Goal: Information Seeking & Learning: Learn about a topic

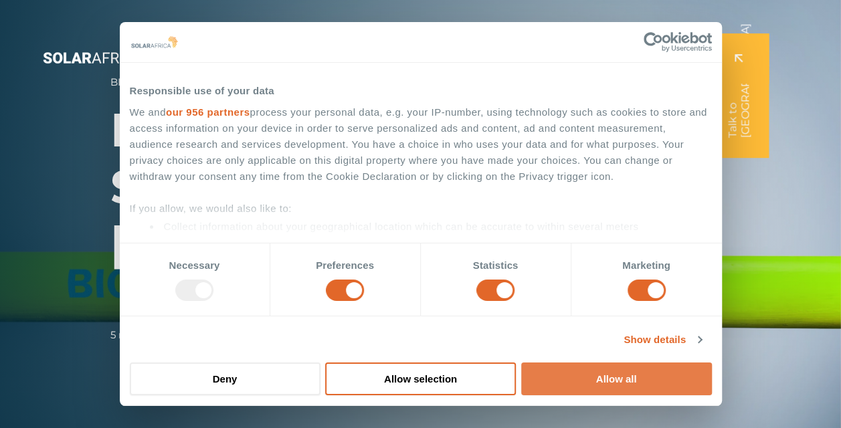
click at [605, 372] on button "Allow all" at bounding box center [616, 379] width 191 height 33
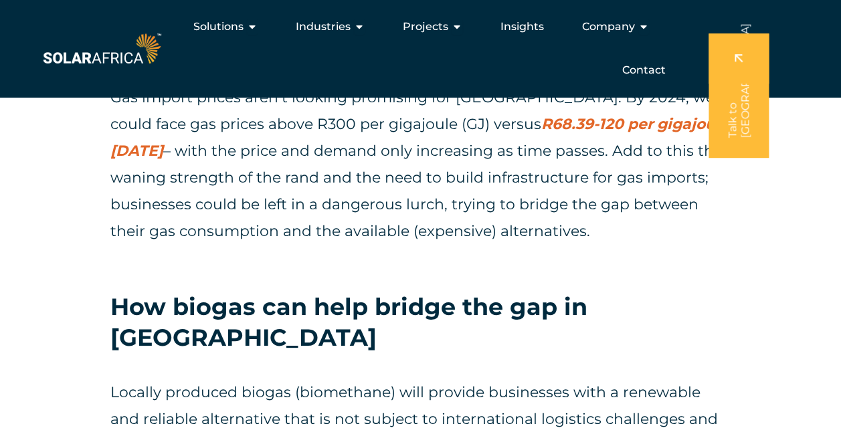
scroll to position [3077, 0]
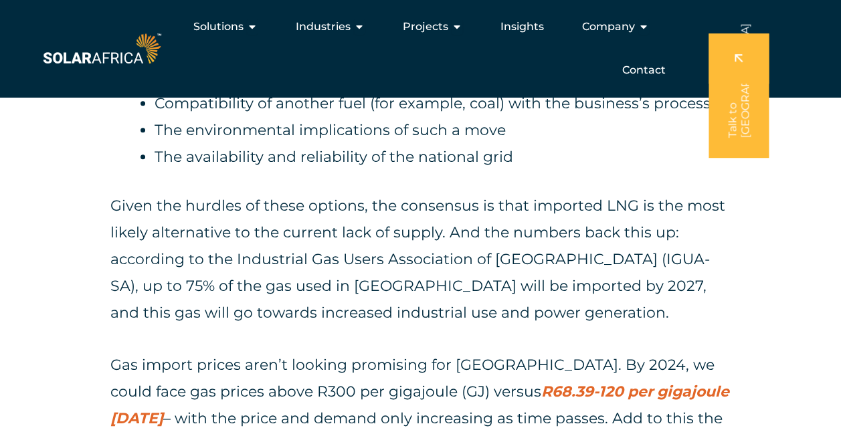
click at [403, 208] on p "Given the hurdles of these options, the consensus is that imported LNG is the m…" at bounding box center [420, 260] width 620 height 134
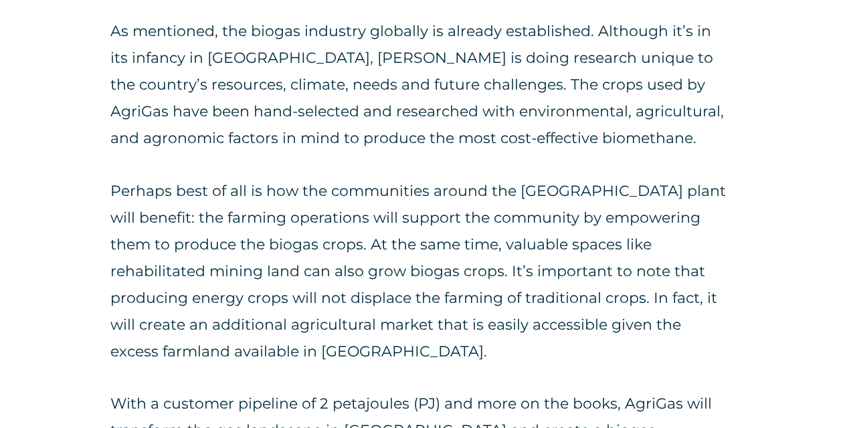
scroll to position [5432, 0]
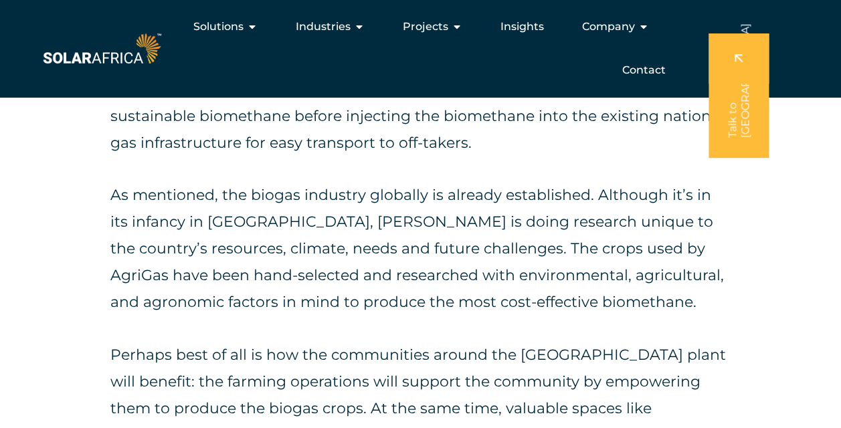
scroll to position [4663, 0]
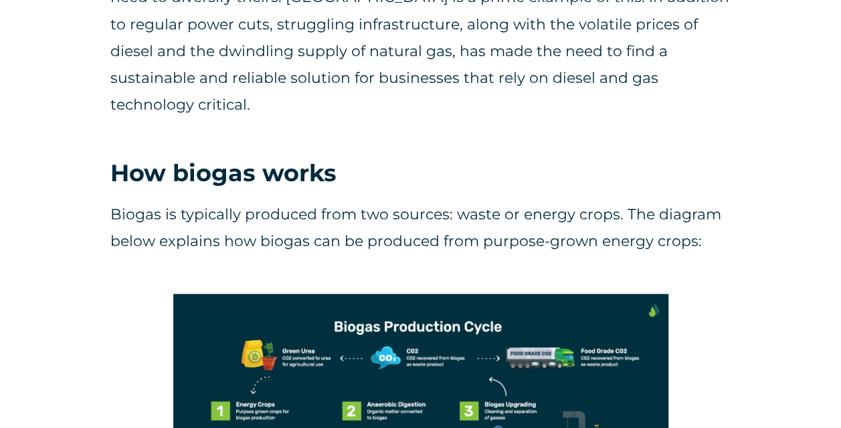
scroll to position [4883, 0]
